Goal: Information Seeking & Learning: Understand process/instructions

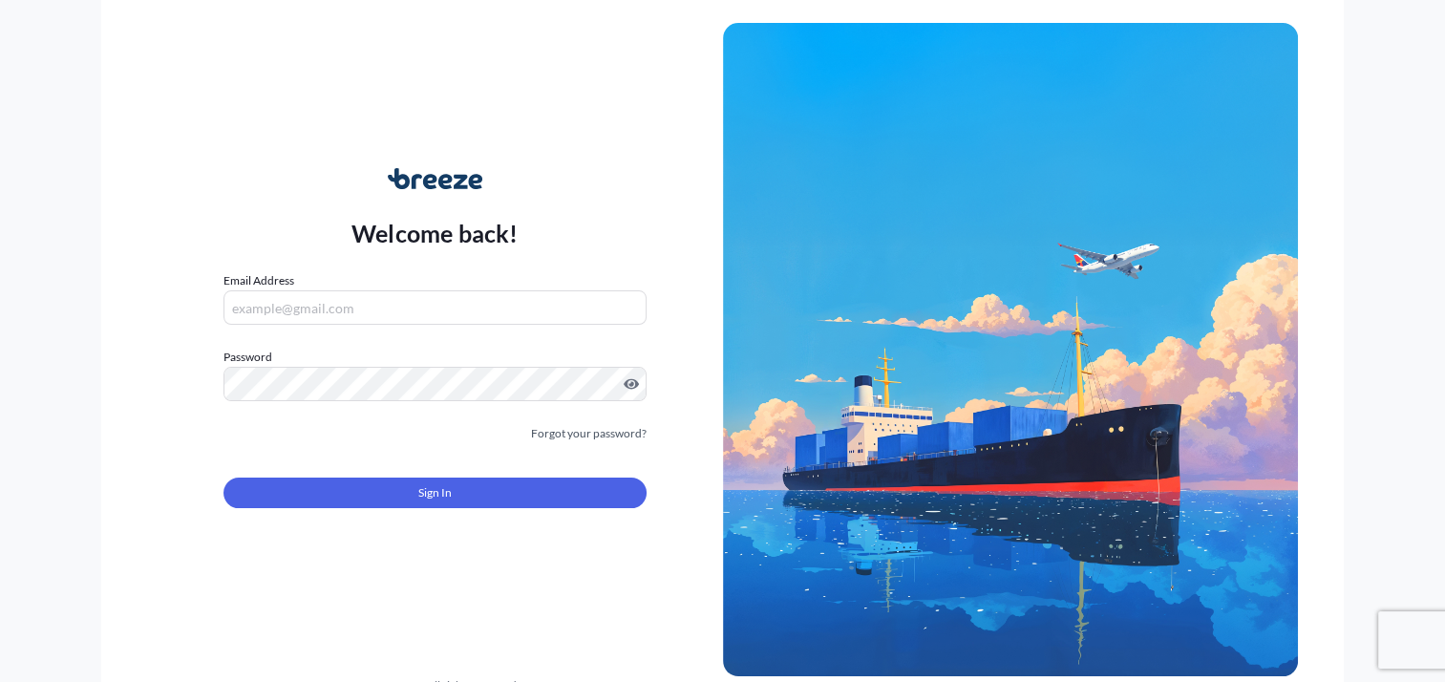
click at [263, 311] on input "Email Address" at bounding box center [435, 307] width 422 height 34
type input "[EMAIL_ADDRESS][DOMAIN_NAME]"
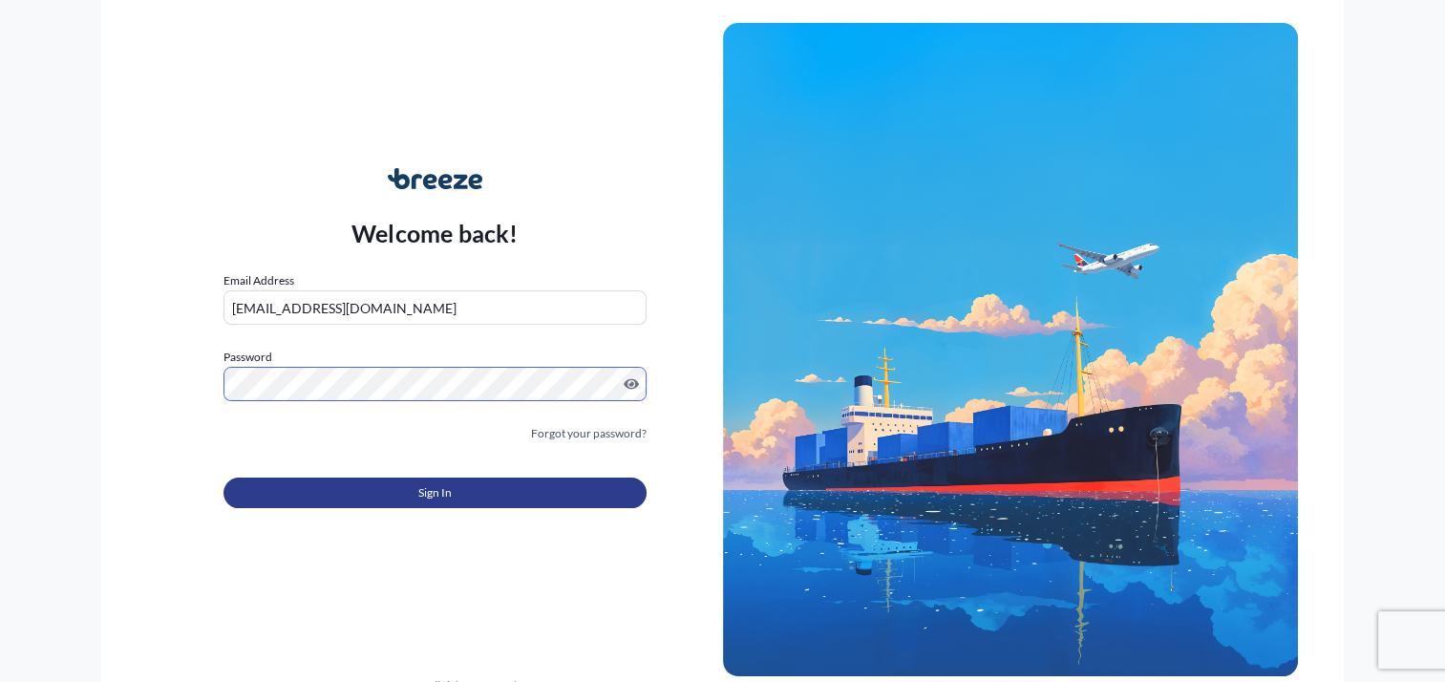
click at [429, 488] on span "Sign In" at bounding box center [434, 492] width 33 height 19
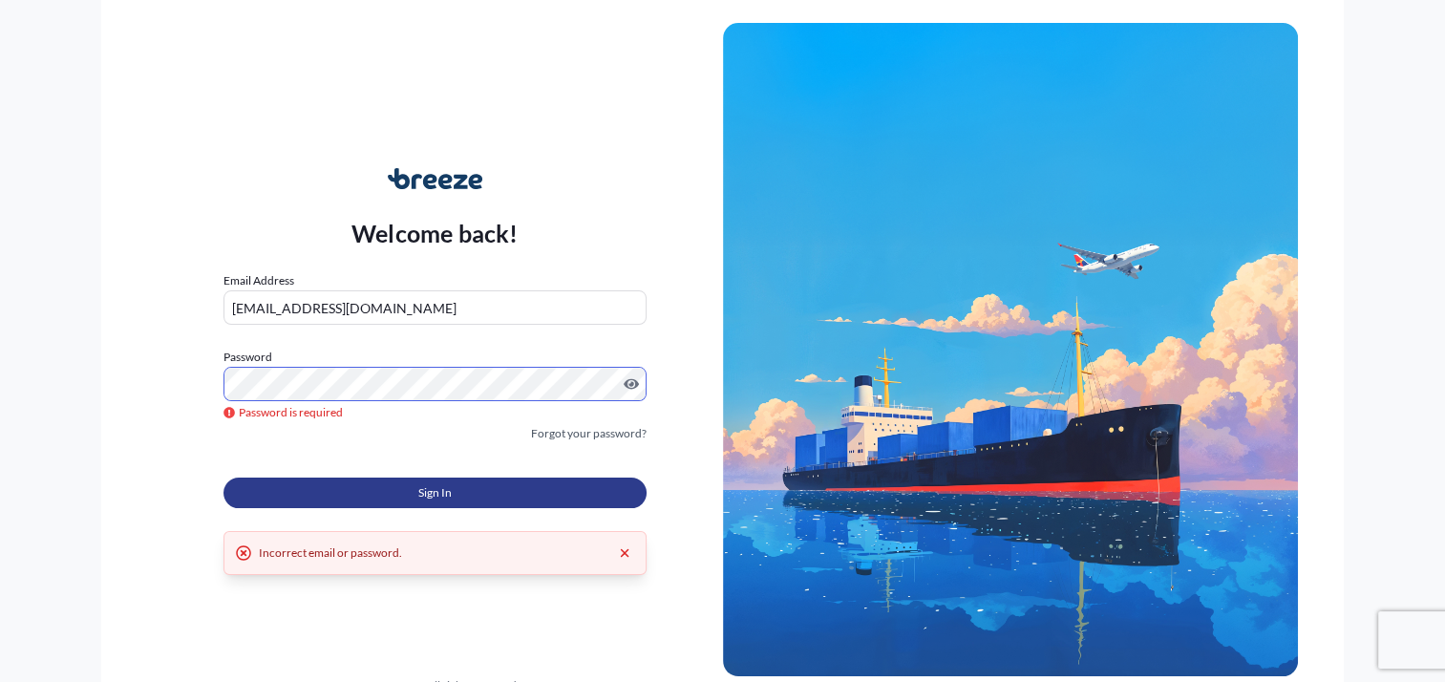
click at [420, 488] on span "Sign In" at bounding box center [434, 492] width 33 height 19
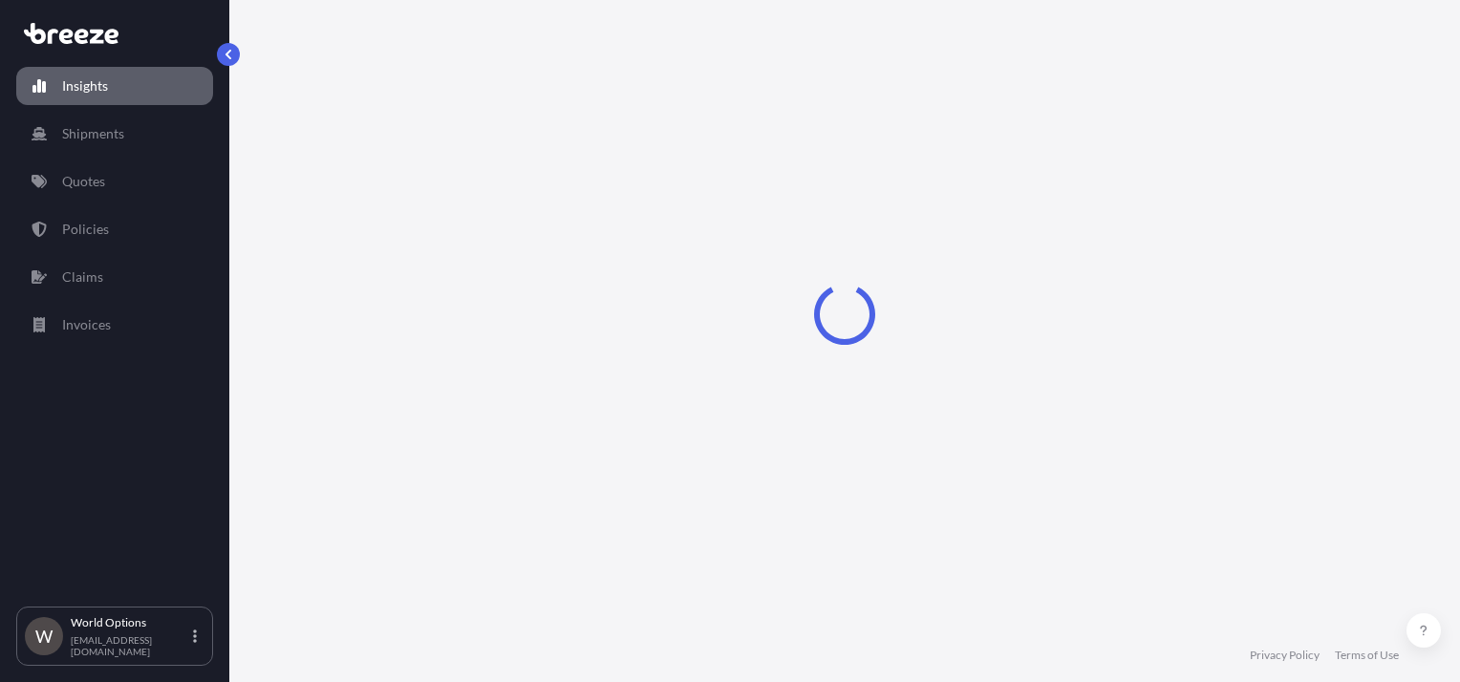
select select "2025"
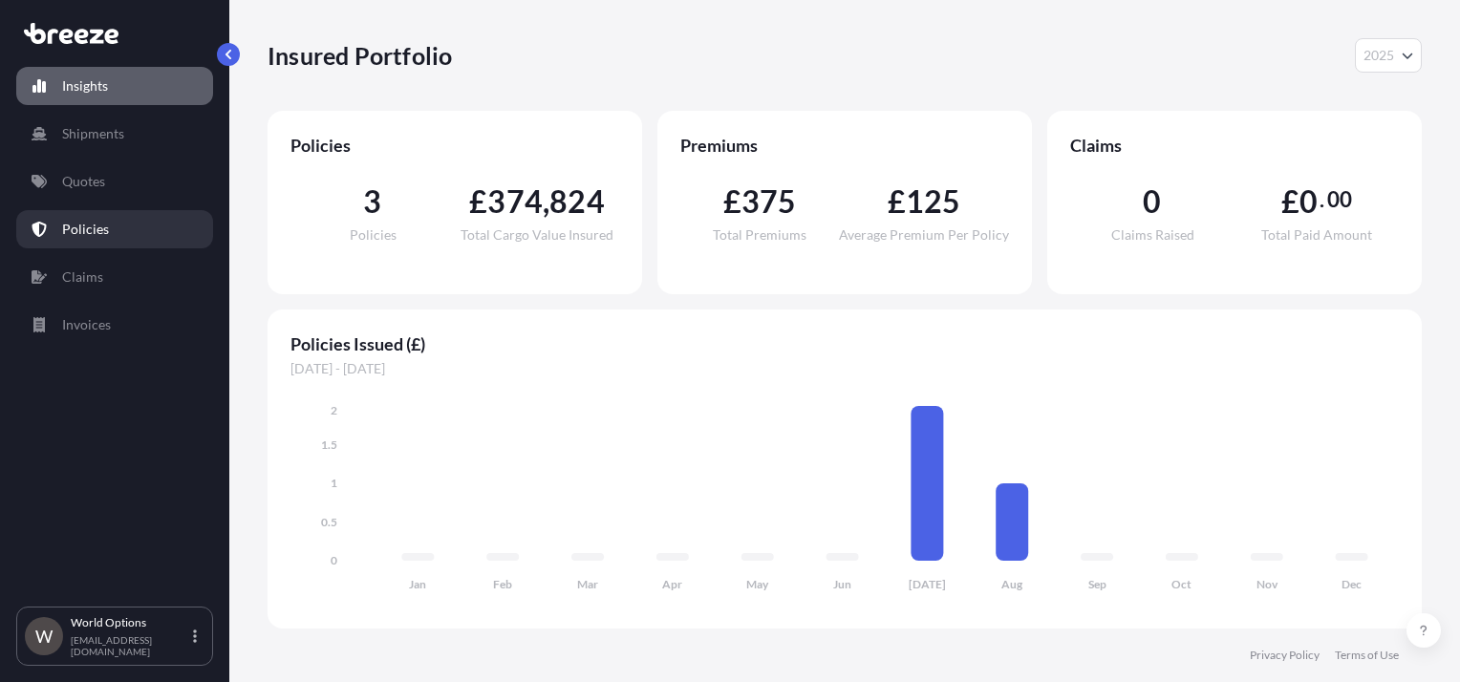
click at [77, 233] on p "Policies" at bounding box center [85, 229] width 47 height 19
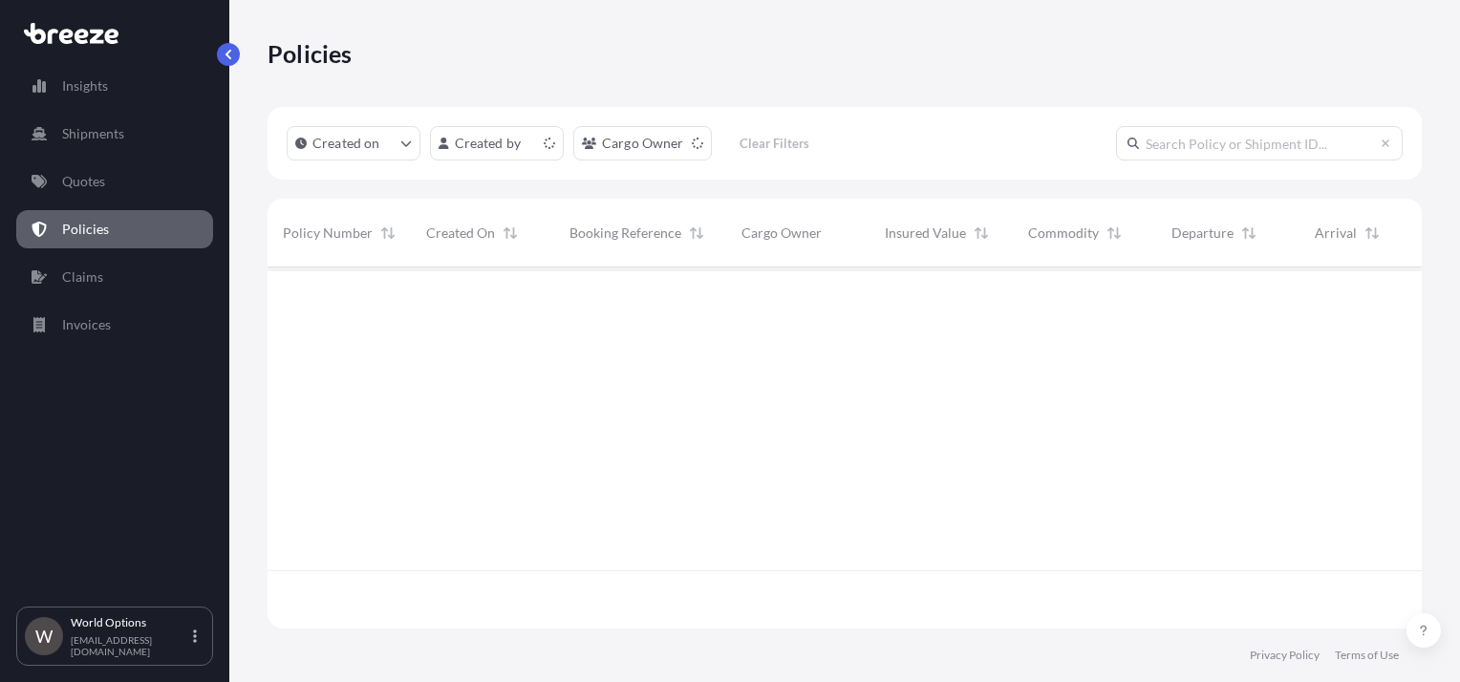
scroll to position [357, 1139]
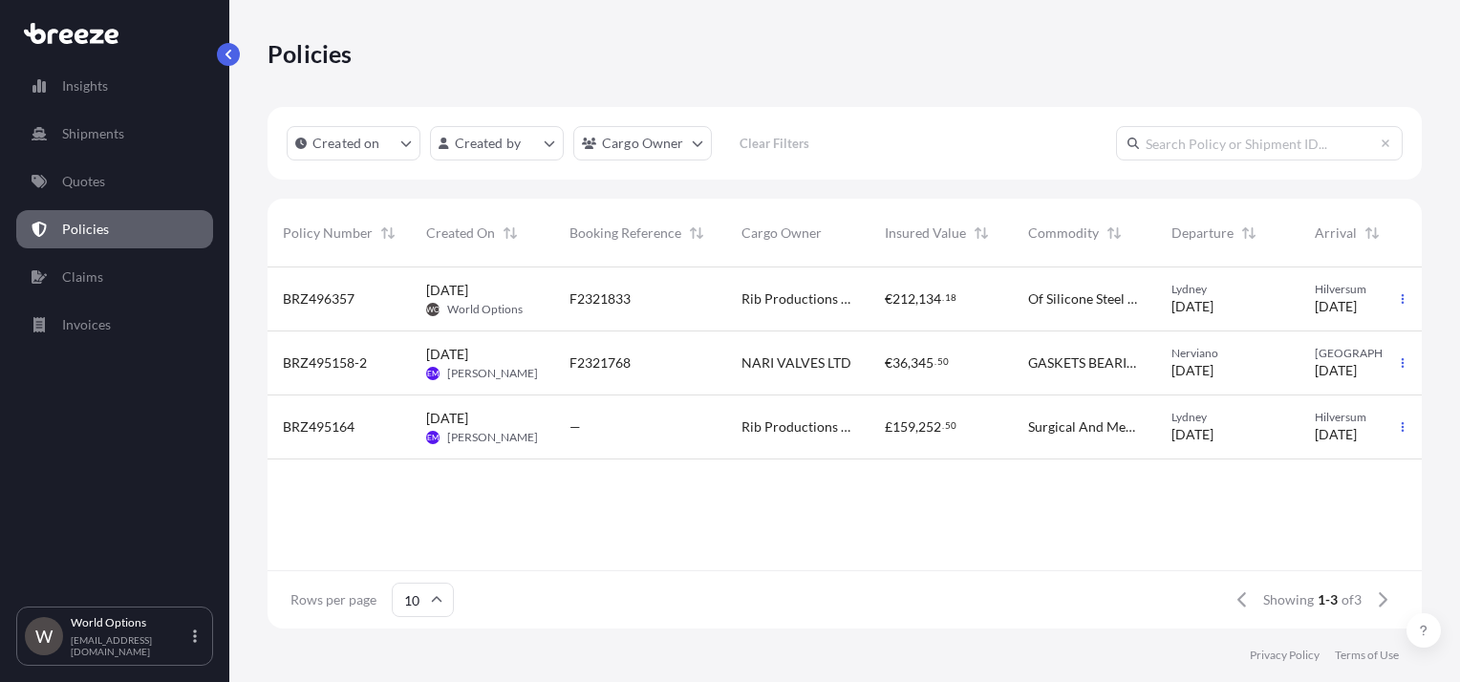
click at [1363, 653] on p "Terms of Use" at bounding box center [1367, 655] width 64 height 15
click at [83, 324] on p "Invoices" at bounding box center [86, 324] width 49 height 19
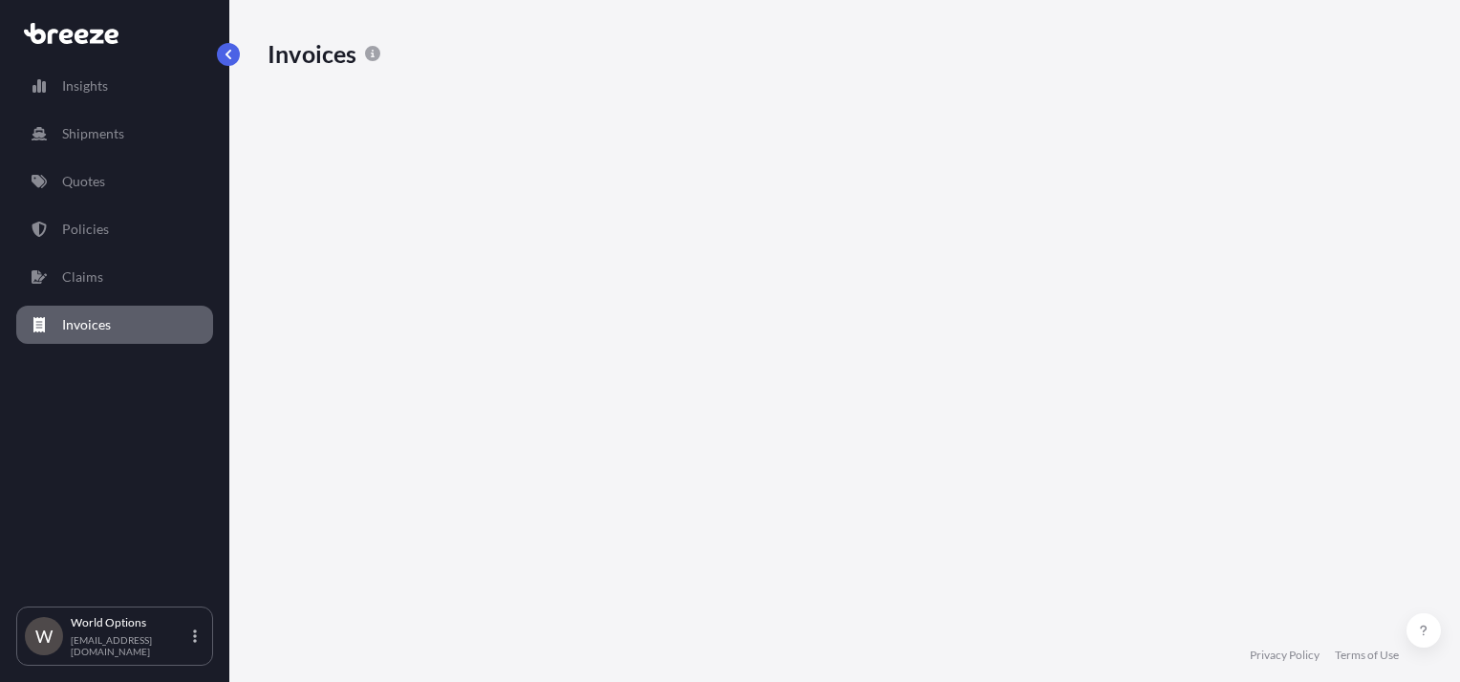
scroll to position [458, 1139]
click at [80, 132] on p "Shipments" at bounding box center [93, 133] width 62 height 19
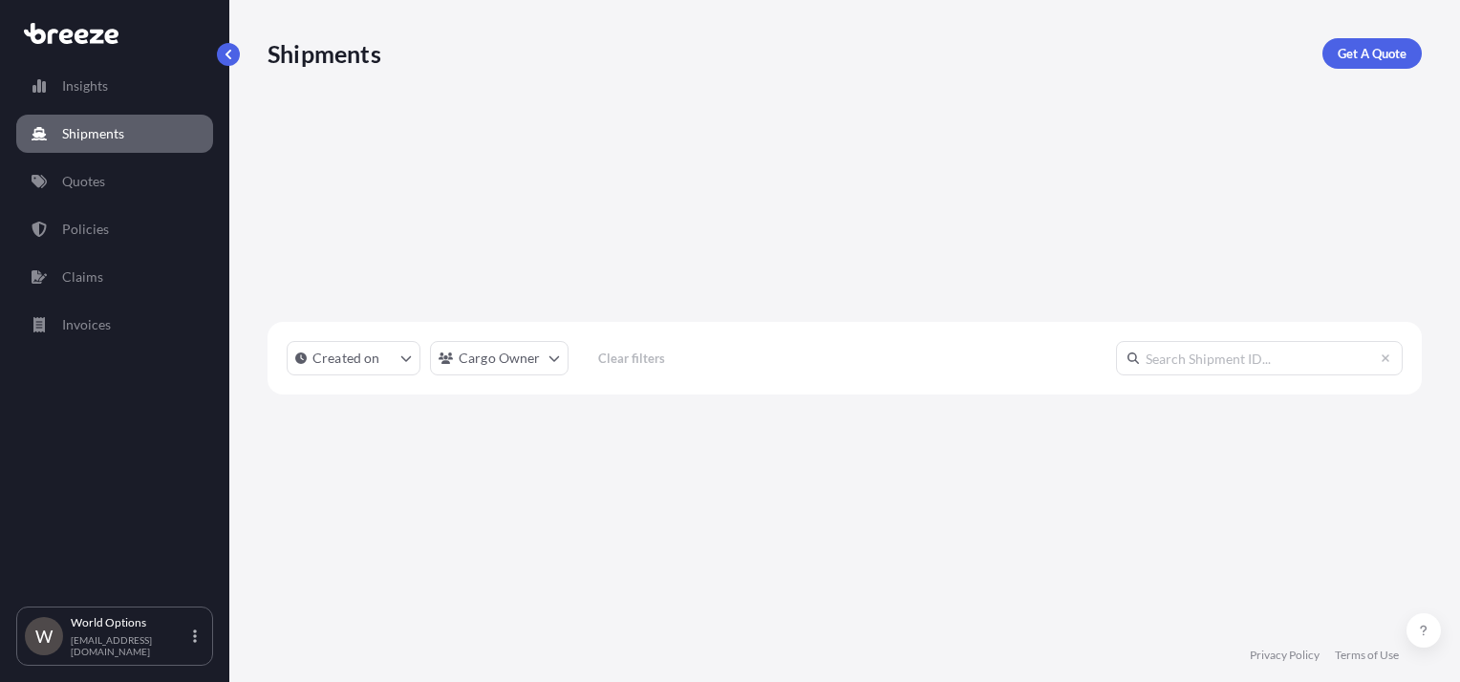
scroll to position [416, 1139]
click at [79, 176] on p "Quotes" at bounding box center [83, 181] width 43 height 19
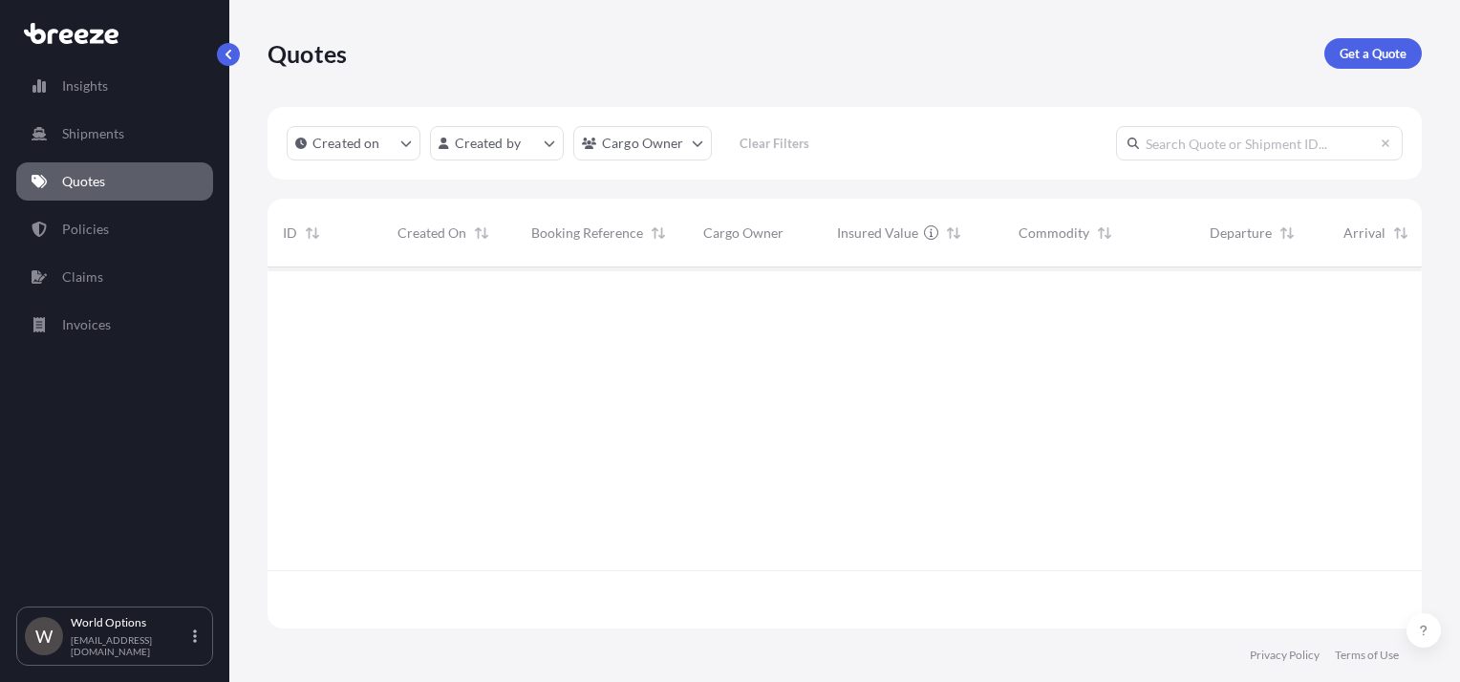
scroll to position [357, 1139]
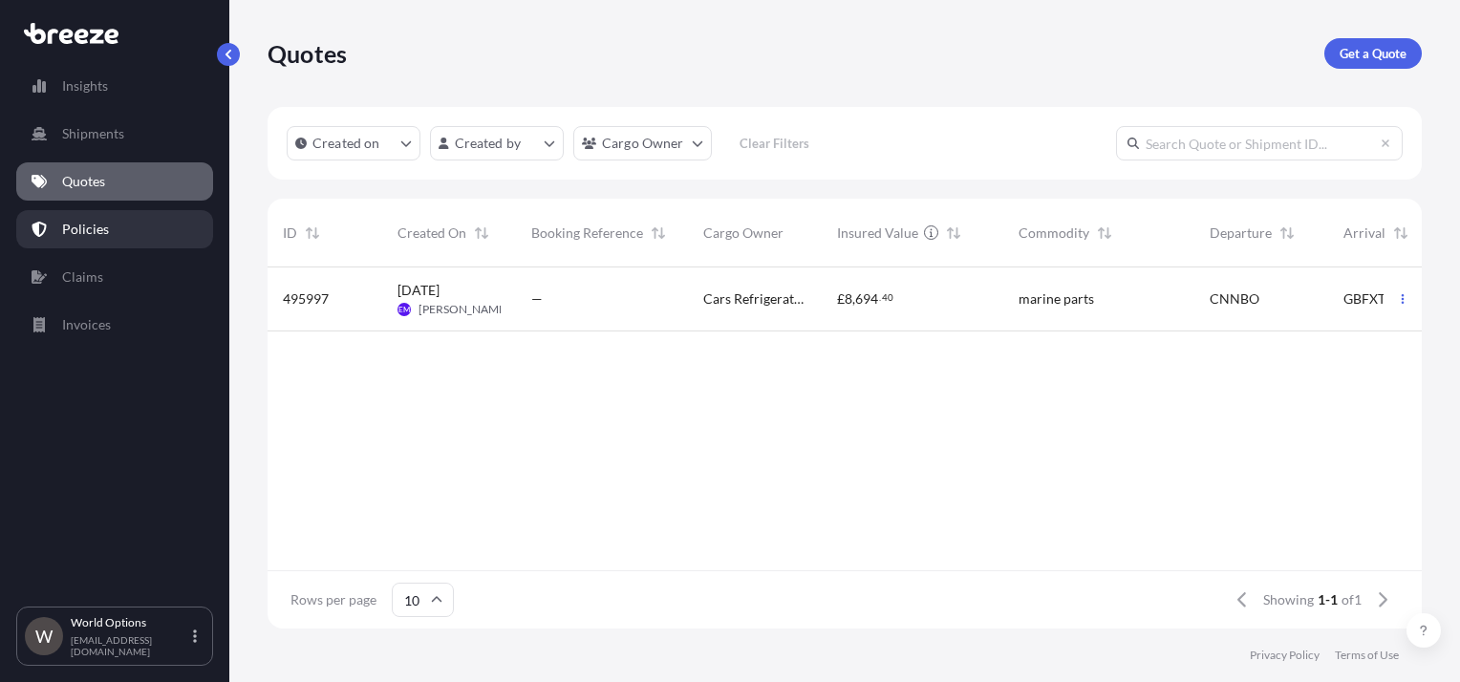
click at [68, 224] on p "Policies" at bounding box center [85, 229] width 47 height 19
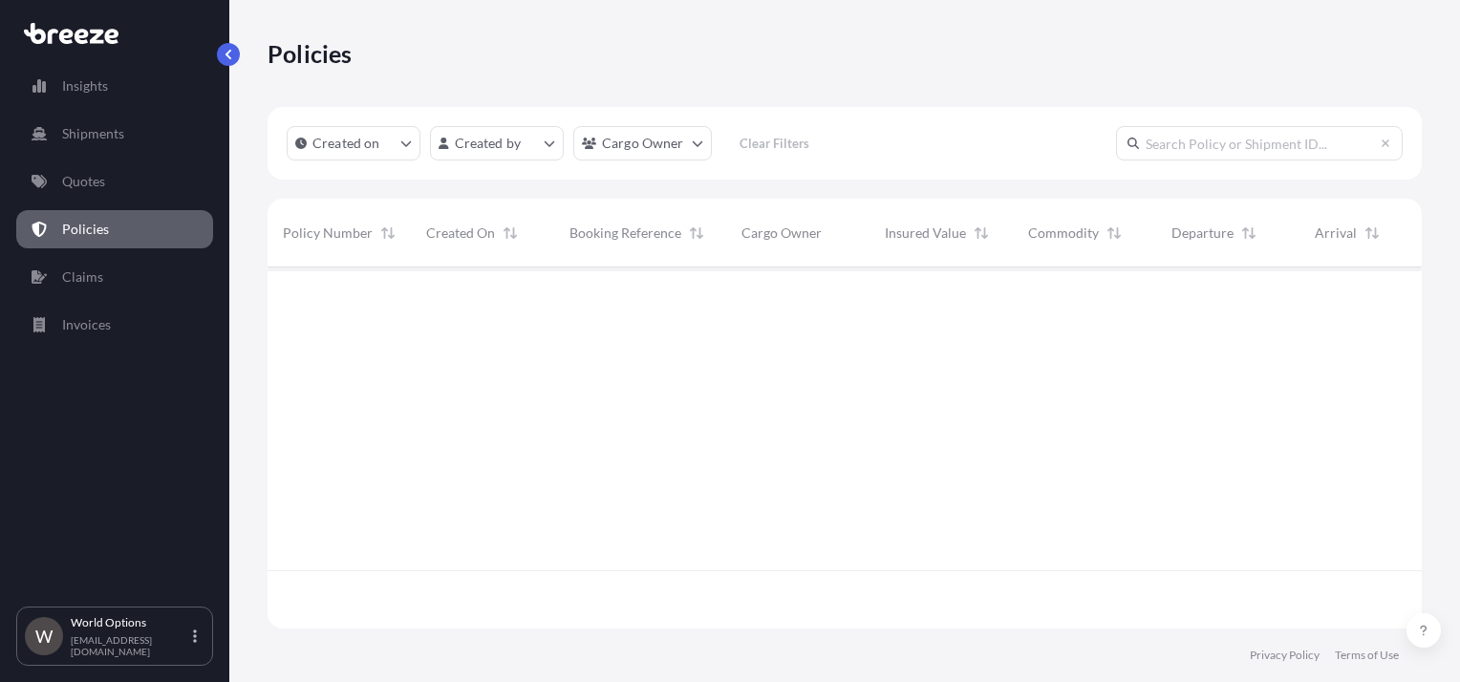
scroll to position [357, 1139]
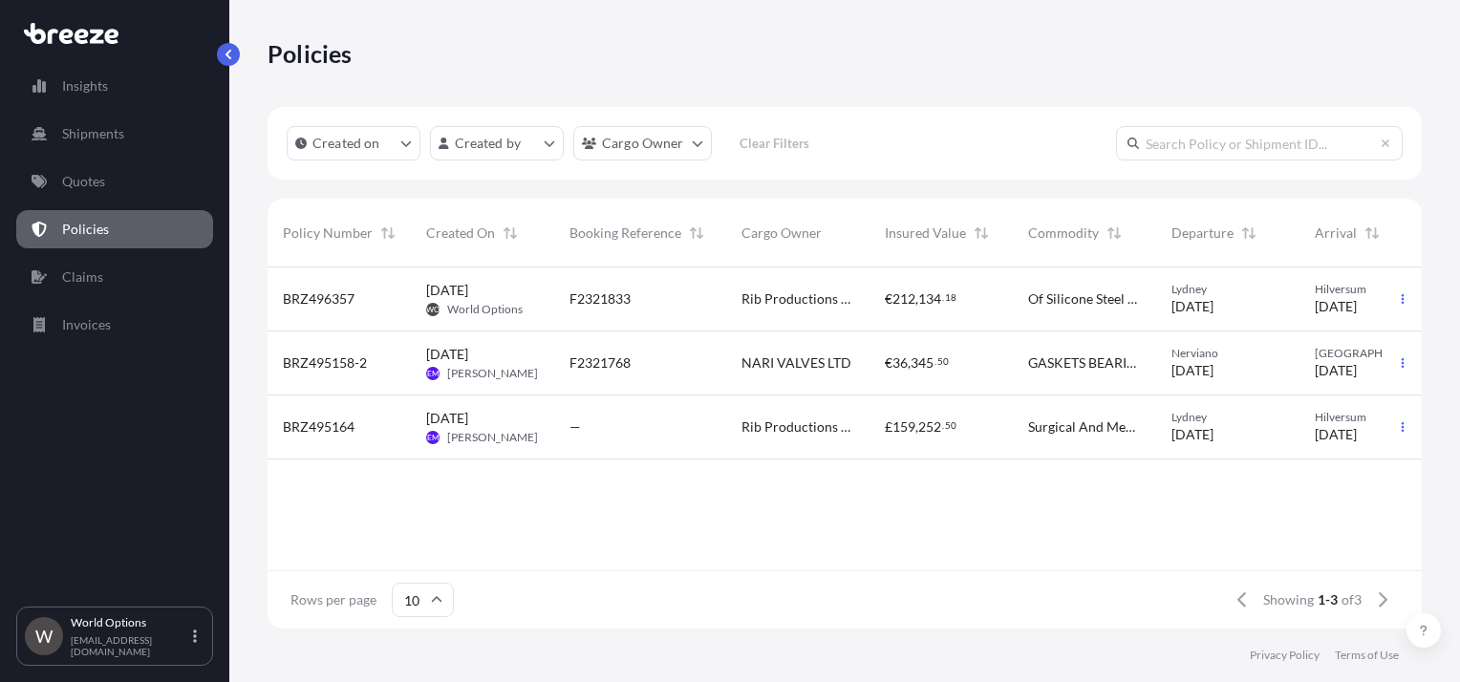
click at [611, 298] on span "F2321833" at bounding box center [599, 298] width 61 height 19
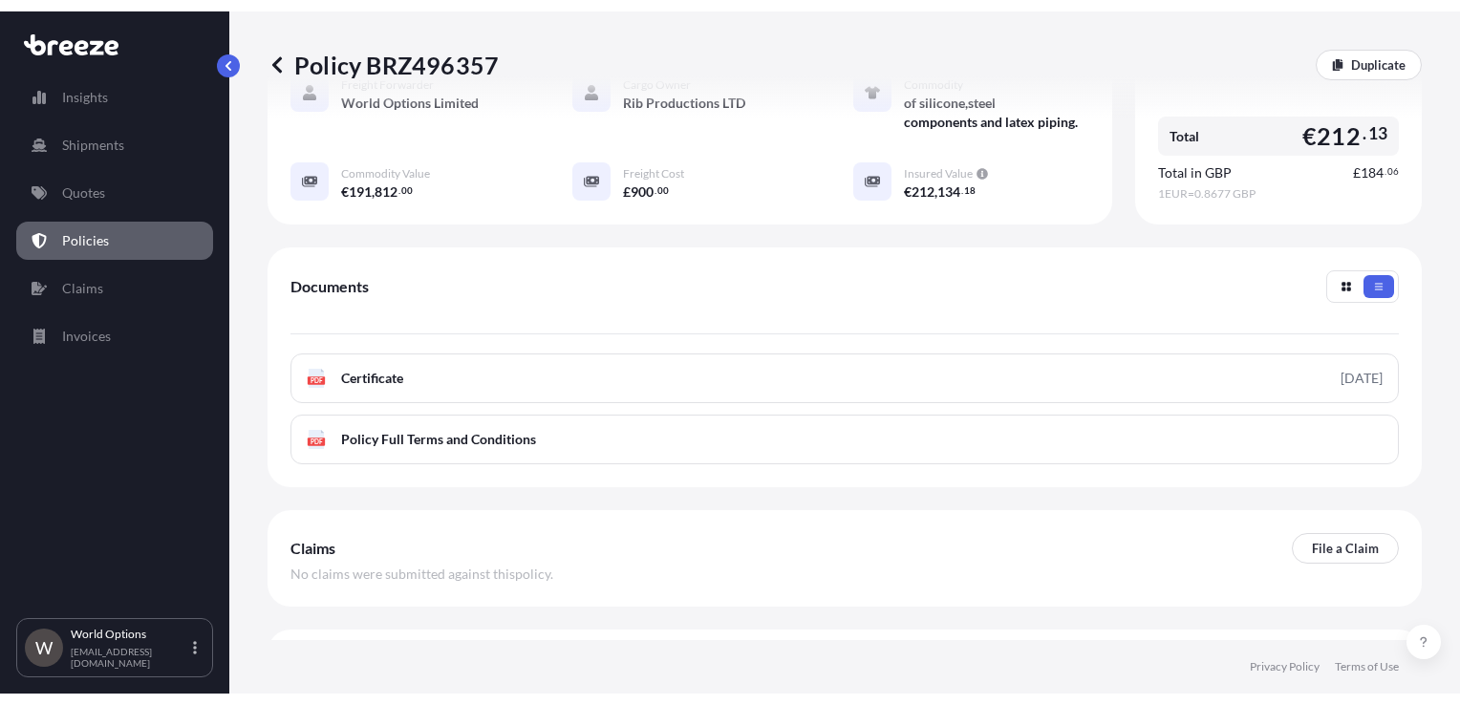
scroll to position [437, 0]
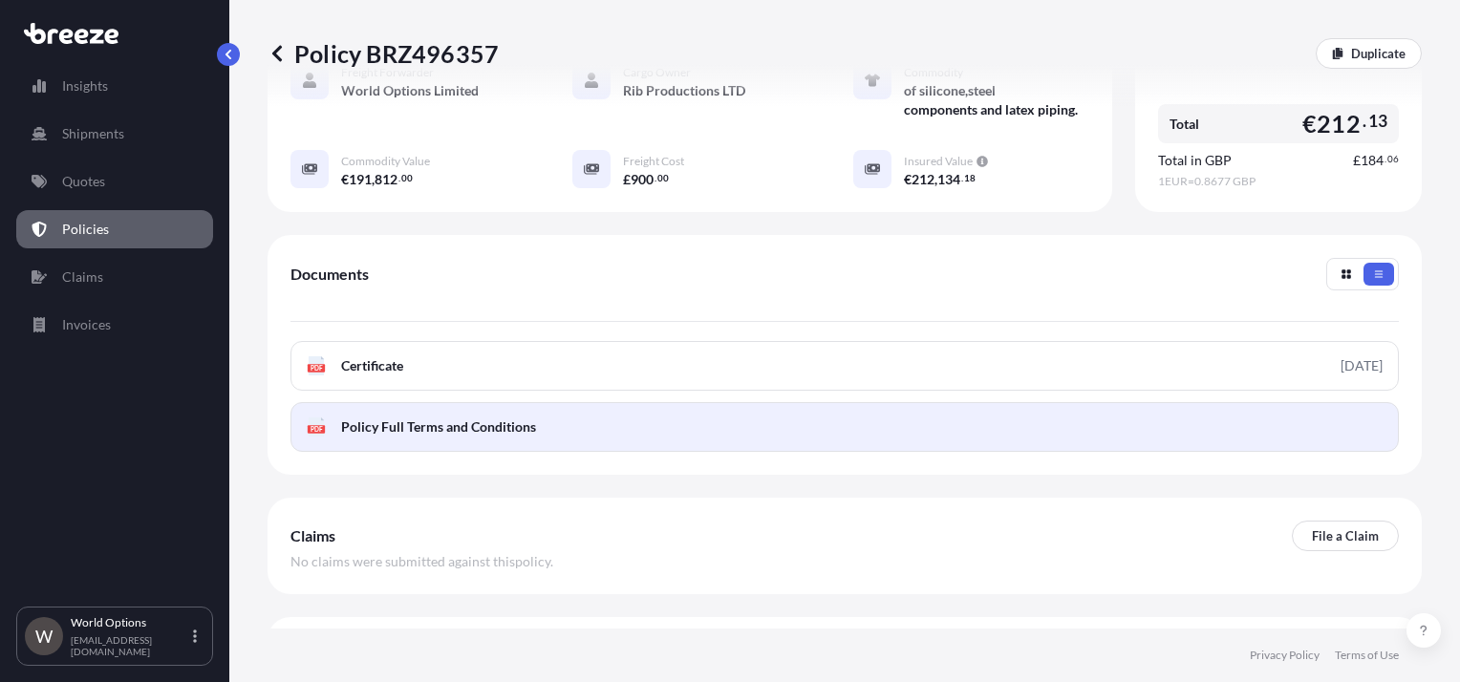
click at [431, 417] on span "Policy Full Terms and Conditions" at bounding box center [438, 426] width 195 height 19
